Goal: Task Accomplishment & Management: Manage account settings

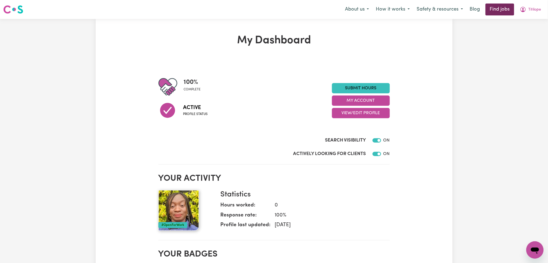
click at [499, 12] on link "Find jobs" at bounding box center [500, 10] width 29 height 12
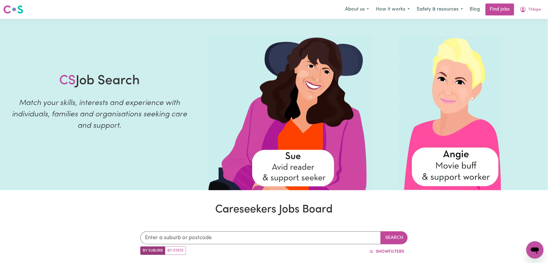
scroll to position [236, 0]
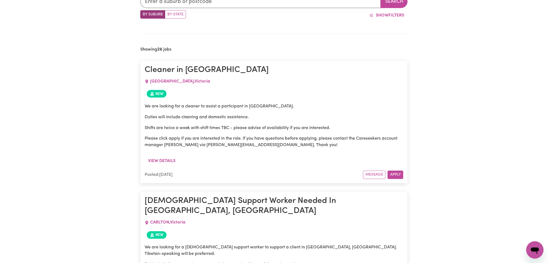
drag, startPoint x: 174, startPoint y: 145, endPoint x: 211, endPoint y: 143, distance: 36.3
click at [208, 143] on p "Please click apply if you are interested in the role. If you have questions bef…" at bounding box center [274, 142] width 259 height 13
click at [230, 143] on p "Please click apply if you are interested in the role. If you have questions bef…" at bounding box center [274, 142] width 259 height 13
drag, startPoint x: 187, startPoint y: 144, endPoint x: 283, endPoint y: 146, distance: 95.8
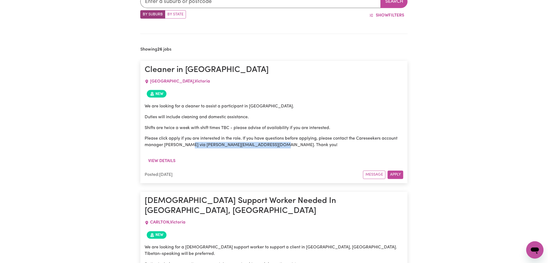
click at [281, 146] on p "Please click apply if you are interested in the role. If you have questions bef…" at bounding box center [274, 142] width 259 height 13
click at [289, 146] on p "Please click apply if you are interested in the role. If you have questions bef…" at bounding box center [274, 142] width 259 height 13
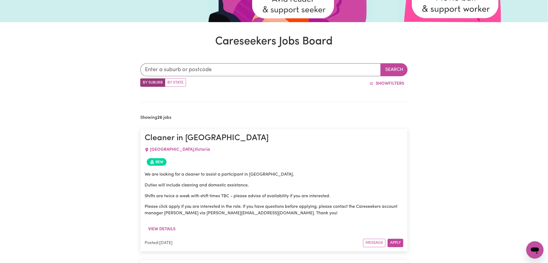
scroll to position [0, 0]
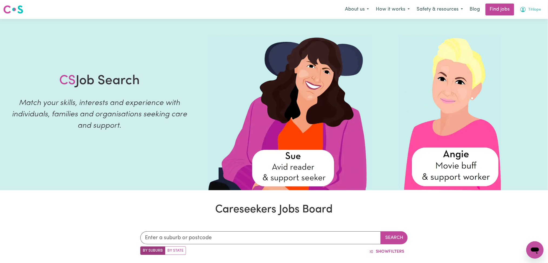
click at [533, 8] on span "Titilope" at bounding box center [535, 10] width 13 height 6
click at [528, 18] on link "My Account" at bounding box center [523, 21] width 43 height 10
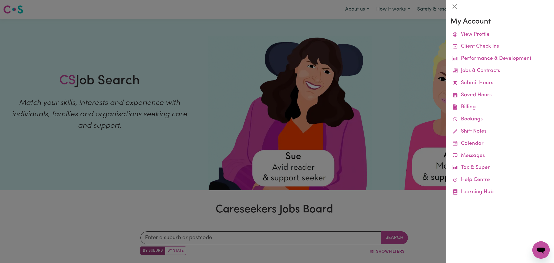
click at [369, 45] on div at bounding box center [277, 131] width 554 height 263
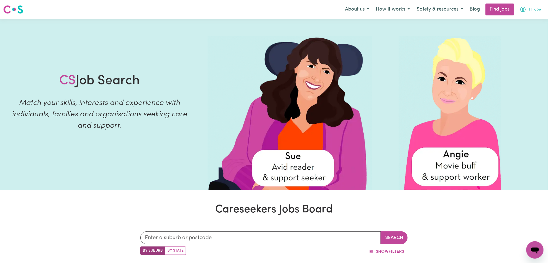
click at [525, 9] on icon "My Account" at bounding box center [523, 9] width 6 height 6
click at [527, 34] on link "My Dashboard" at bounding box center [523, 31] width 43 height 10
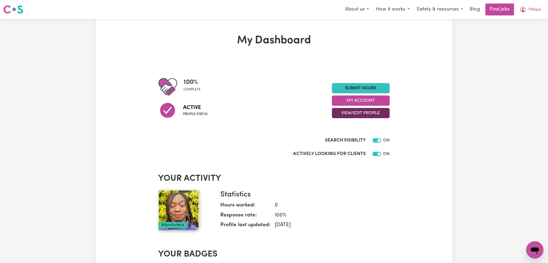
click at [372, 111] on button "View/Edit Profile" at bounding box center [361, 113] width 58 height 10
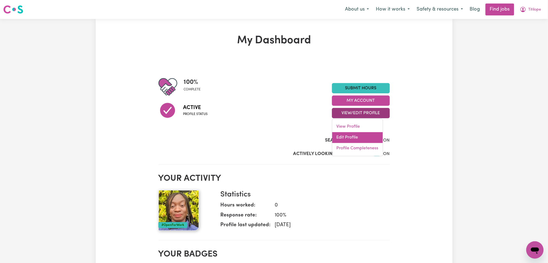
click at [360, 136] on link "Edit Profile" at bounding box center [358, 137] width 51 height 11
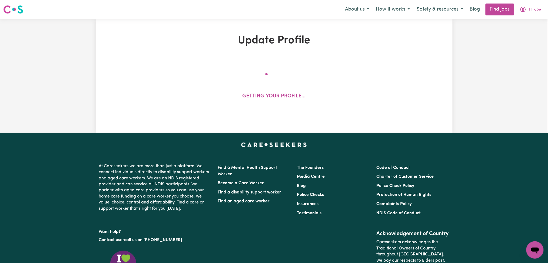
select select "female"
select select "Australian Citizen"
select select "Studying a healthcare related degree or qualification"
select select "115"
select select "162"
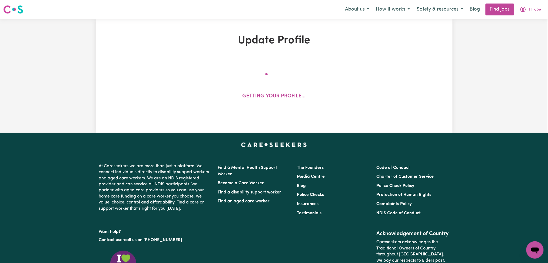
select select "162"
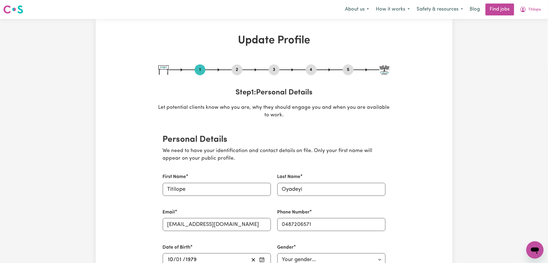
click at [237, 73] on button "2" at bounding box center [237, 69] width 11 height 7
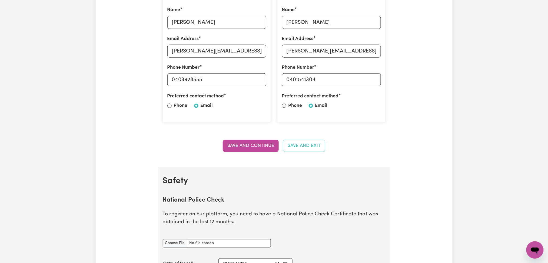
scroll to position [36, 0]
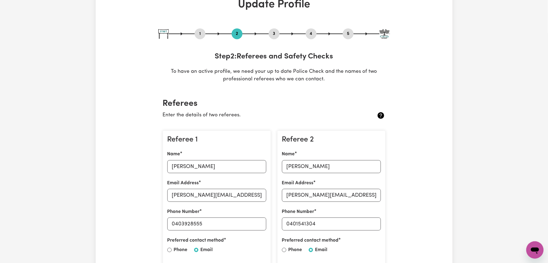
click at [206, 34] on div at bounding box center [275, 34] width 232 height 1
click at [205, 33] on button "1" at bounding box center [200, 33] width 11 height 7
select select "female"
select select "Australian Citizen"
select select "Studying a healthcare related degree or qualification"
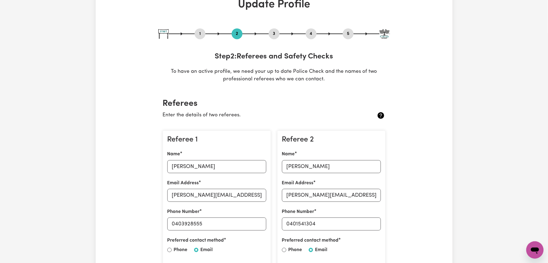
select select "115"
select select "162"
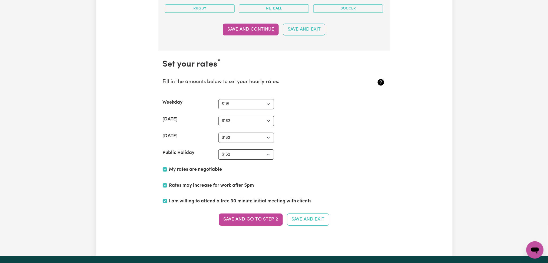
scroll to position [1309, 0]
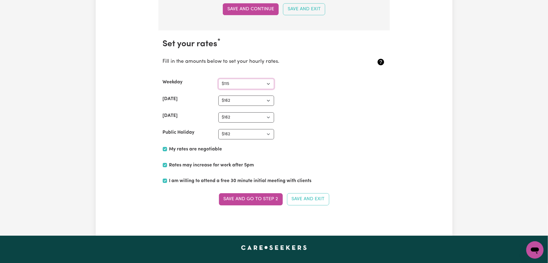
click at [227, 84] on select "N/A $37 $38 $39 $40 $41 $42 $43 $44 $45 $46 $47 $48 $49 $50 $51 $52 $53 $54 $55…" at bounding box center [247, 84] width 56 height 10
click at [233, 85] on select "N/A $37 $38 $39 $40 $41 $42 $43 $44 $45 $46 $47 $48 $49 $50 $51 $52 $53 $54 $55…" at bounding box center [247, 84] width 56 height 10
click at [390, 152] on section "Set your rates * Fill in the amounts below to set your hourly rates. Weekday N/…" at bounding box center [275, 125] width 232 height 190
click at [242, 86] on select "N/A $37 $38 $39 $40 $41 $42 $43 $44 $45 $46 $47 $48 $49 $50 $51 $52 $53 $54 $55…" at bounding box center [247, 84] width 56 height 10
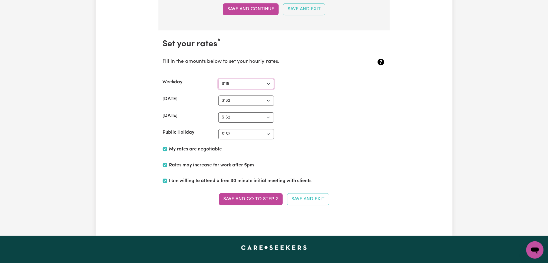
select select "45"
click at [219, 80] on select "N/A $37 $38 $39 $40 $41 $42 $43 $44 $45 $46 $47 $48 $49 $50 $51 $52 $53 $54 $55…" at bounding box center [247, 84] width 56 height 10
click at [235, 98] on select "N/A $37 $38 $39 $40 $41 $42 $43 $44 $45 $46 $47 $48 $49 $50 $51 $52 $53 $54 $55…" at bounding box center [247, 101] width 56 height 10
click at [219, 97] on select "N/A $37 $38 $39 $40 $41 $42 $43 $44 $45 $46 $47 $48 $49 $50 $51 $52 $53 $54 $55…" at bounding box center [247, 101] width 56 height 10
click at [237, 102] on select "N/A $37 $38 $39 $40 $41 $42 $43 $44 $45 $46 $47 $48 $49 $50 $51 $52 $53 $54 $55…" at bounding box center [247, 101] width 56 height 10
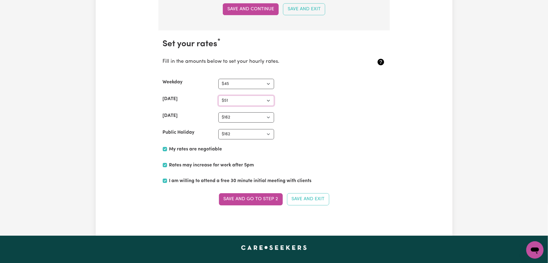
select select "60"
click at [219, 97] on select "N/A $37 $38 $39 $40 $41 $42 $43 $44 $45 $46 $47 $48 $49 $50 $51 $52 $53 $54 $55…" at bounding box center [247, 101] width 56 height 10
click at [229, 121] on select "N/A $37 $38 $39 $40 $41 $42 $43 $44 $45 $46 $47 $48 $49 $50 $51 $52 $53 $54 $55…" at bounding box center [247, 117] width 56 height 10
select select "75"
click at [219, 113] on select "N/A $37 $38 $39 $40 $41 $42 $43 $44 $45 $46 $47 $48 $49 $50 $51 $52 $53 $54 $55…" at bounding box center [247, 117] width 56 height 10
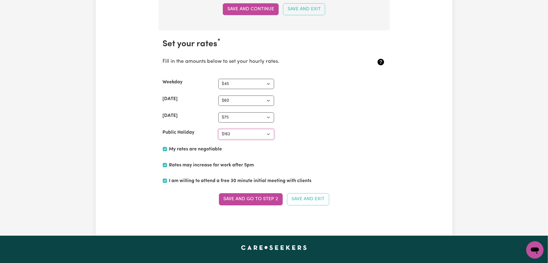
click at [232, 136] on select "N/A $37 $38 $39 $40 $41 $42 $43 $44 $45 $46 $47 $48 $49 $50 $51 $52 $53 $54 $55…" at bounding box center [247, 134] width 56 height 10
select select "90"
click at [219, 130] on select "N/A $37 $38 $39 $40 $41 $42 $43 $44 $45 $46 $47 $48 $49 $50 $51 $52 $53 $54 $55…" at bounding box center [247, 134] width 56 height 10
click at [346, 136] on section "Set your rates * Fill in the amounts below to set your hourly rates. Weekday N/…" at bounding box center [275, 125] width 232 height 190
click at [262, 199] on button "Save and go to Step 2" at bounding box center [251, 199] width 64 height 12
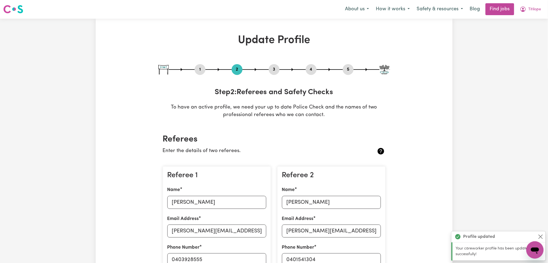
scroll to position [0, 0]
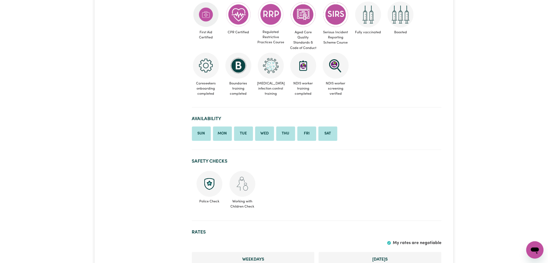
scroll to position [420, 0]
